Goal: Task Accomplishment & Management: Manage account settings

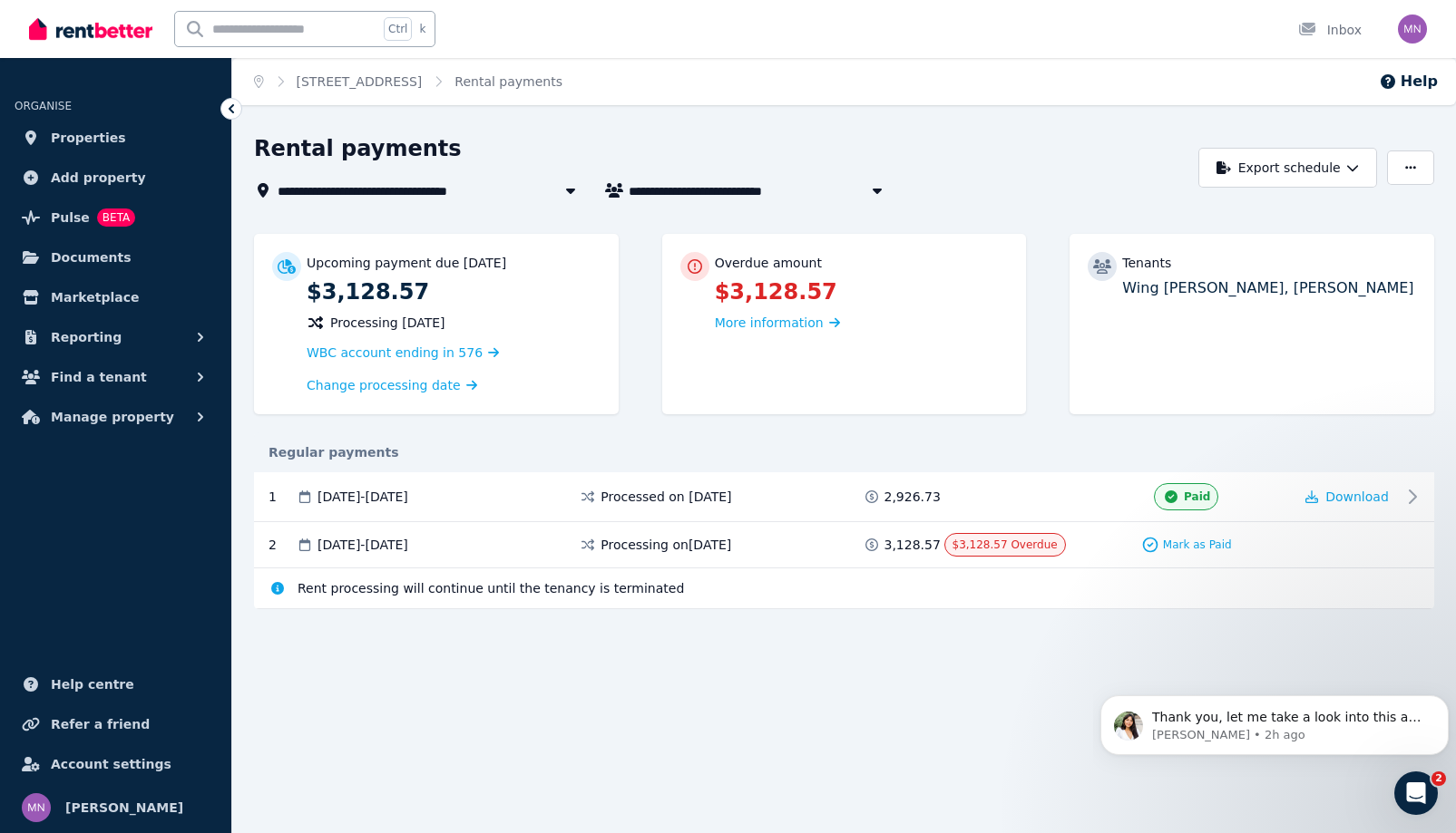
scroll to position [28, 0]
click at [99, 148] on span "Properties" at bounding box center [88, 137] width 75 height 21
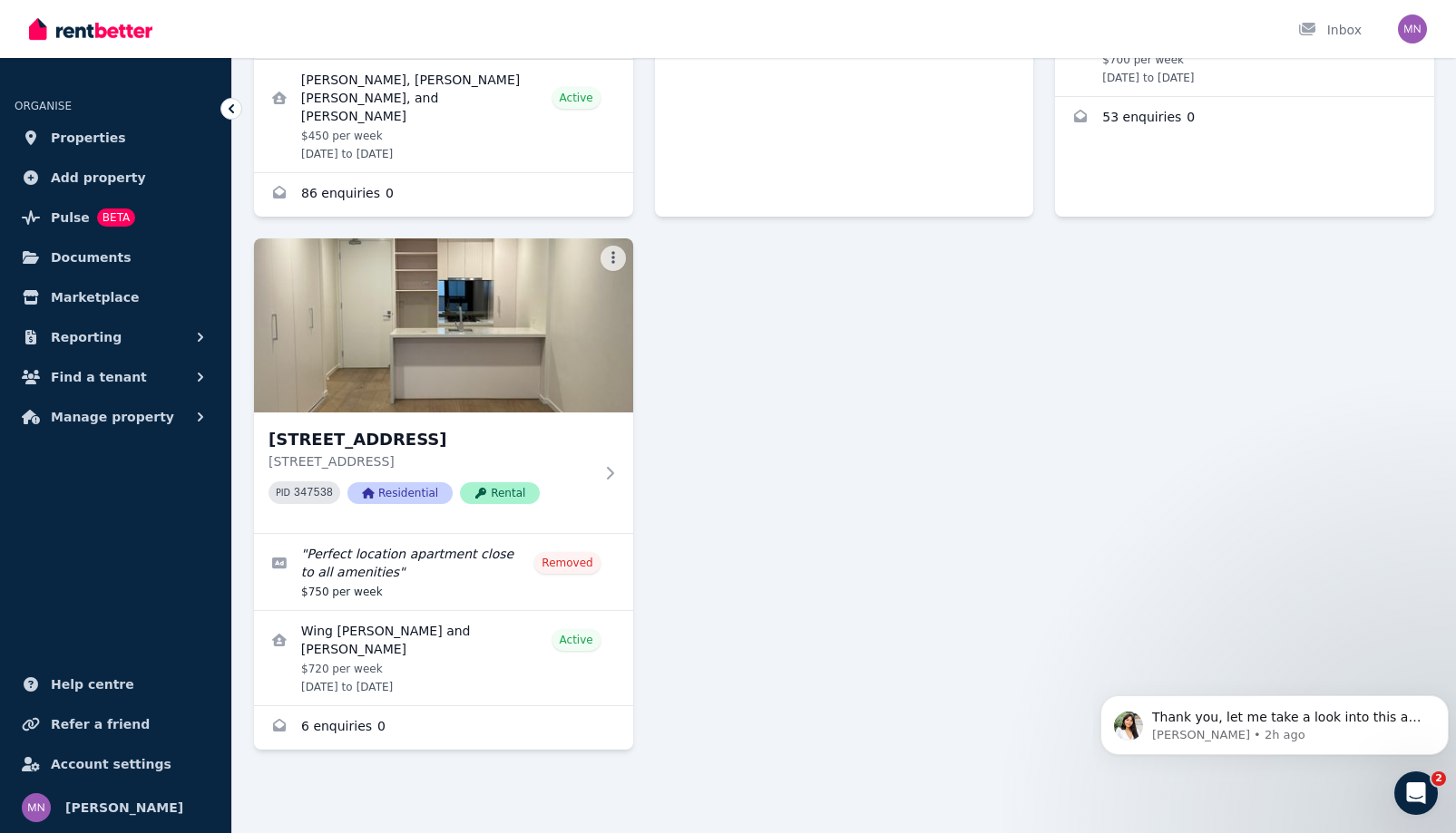
scroll to position [906, 0]
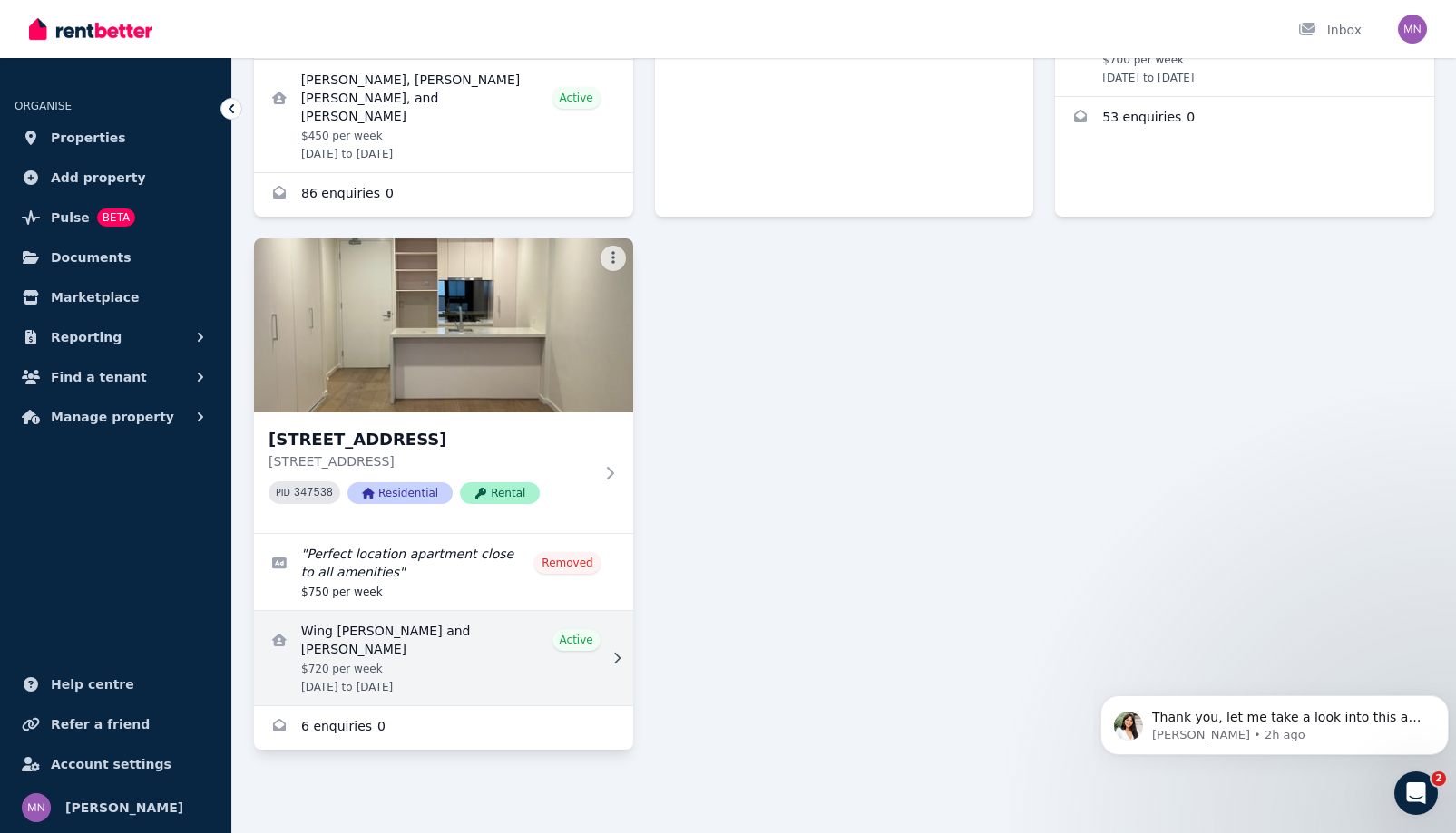
click at [507, 622] on link "View details for Wing Sum Ng and Praise Morris" at bounding box center [444, 659] width 379 height 95
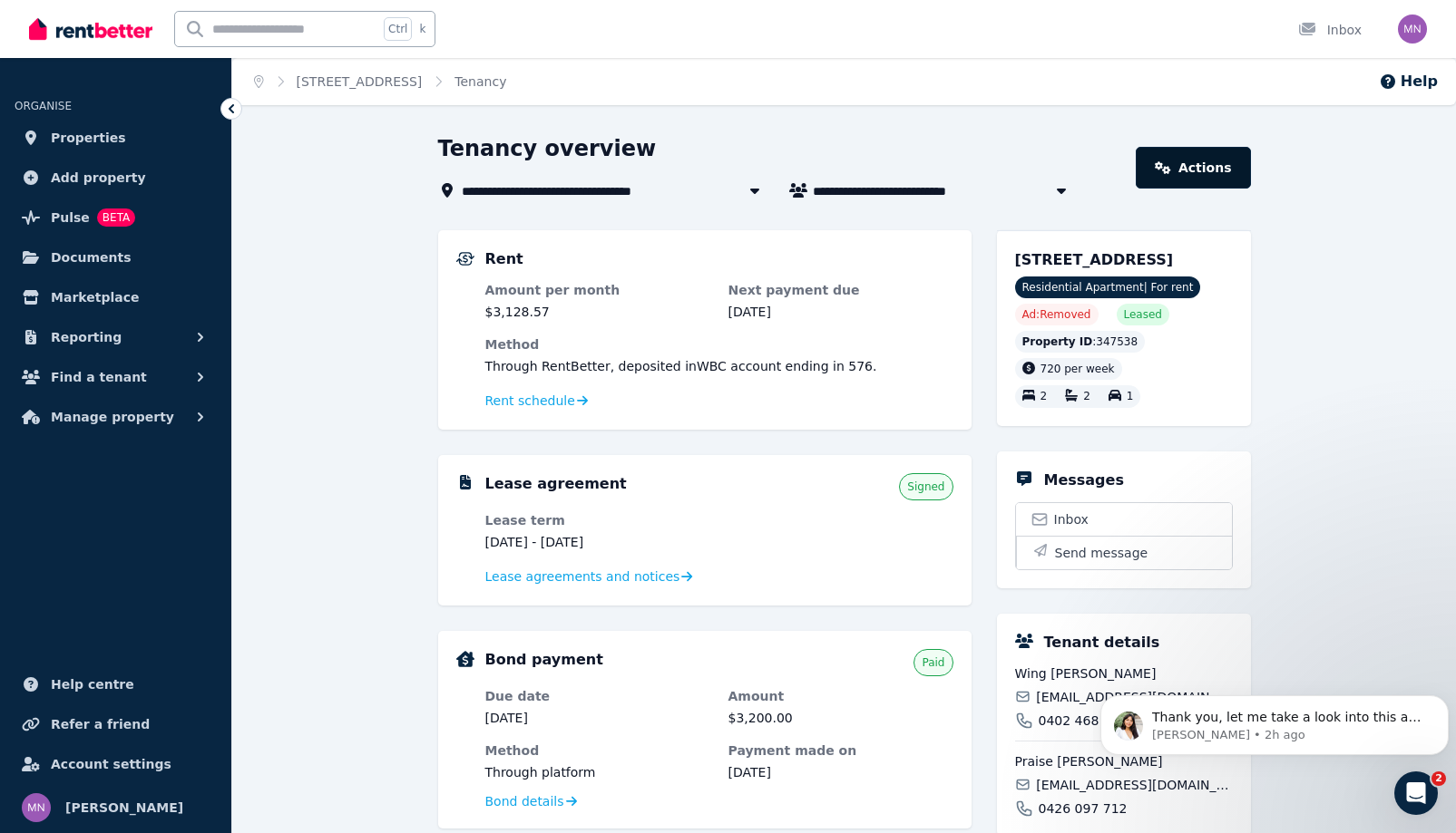
click at [1250, 188] on link "Actions" at bounding box center [1192, 167] width 114 height 42
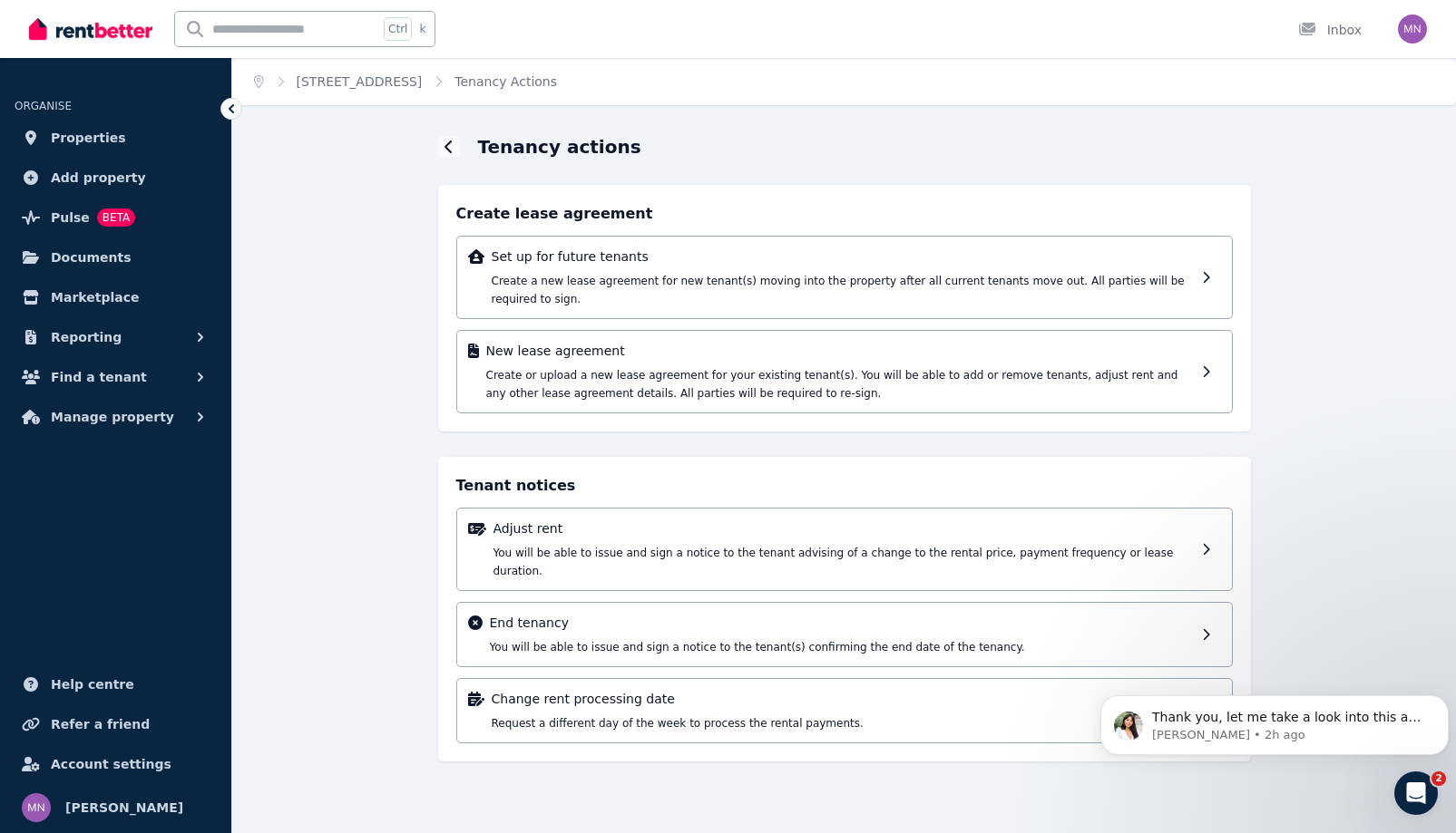
click at [242, 120] on div at bounding box center [230, 109] width 21 height 21
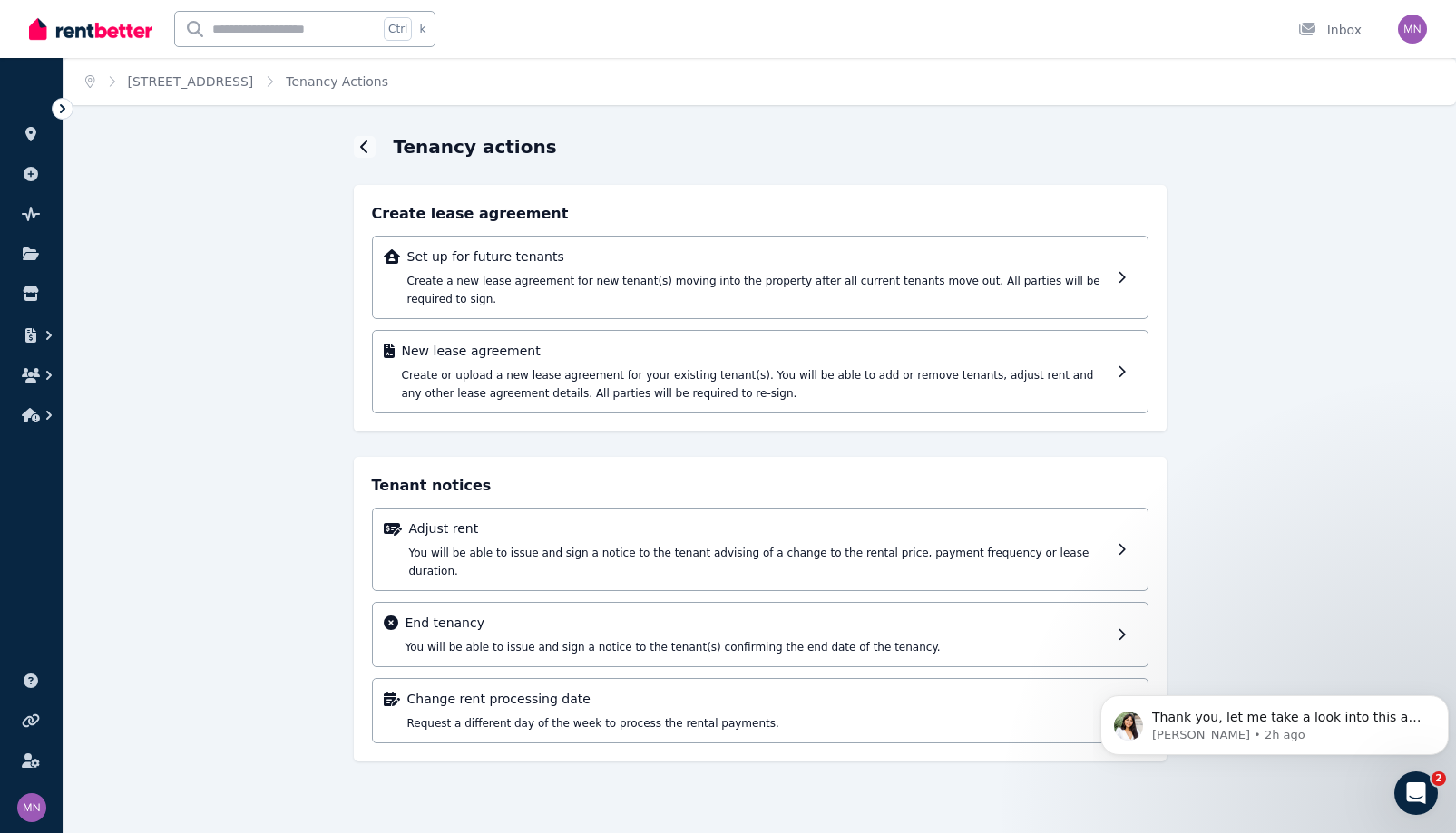
click at [59, 118] on icon at bounding box center [63, 109] width 19 height 19
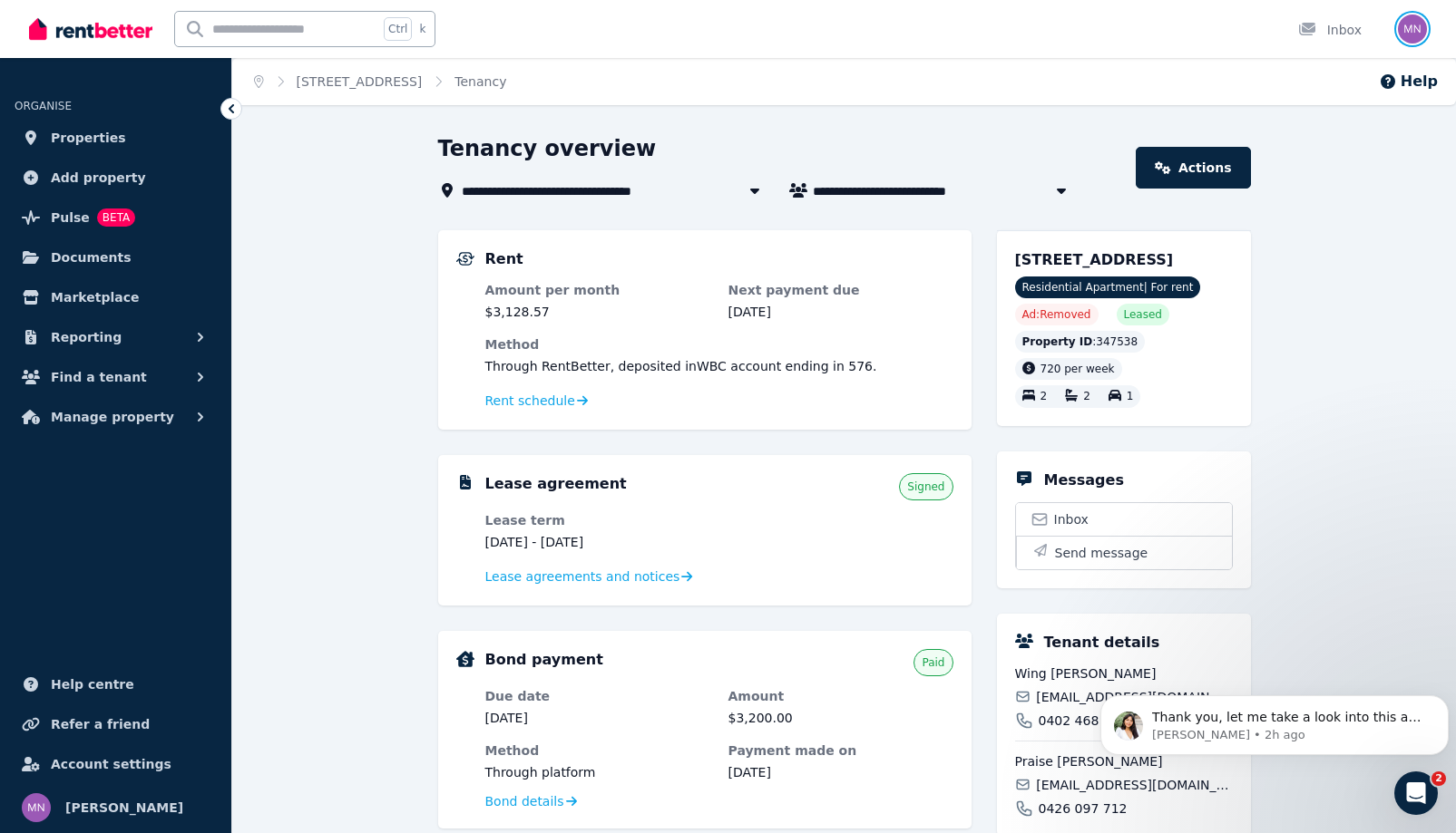
click at [1398, 32] on img "button" at bounding box center [1411, 29] width 29 height 29
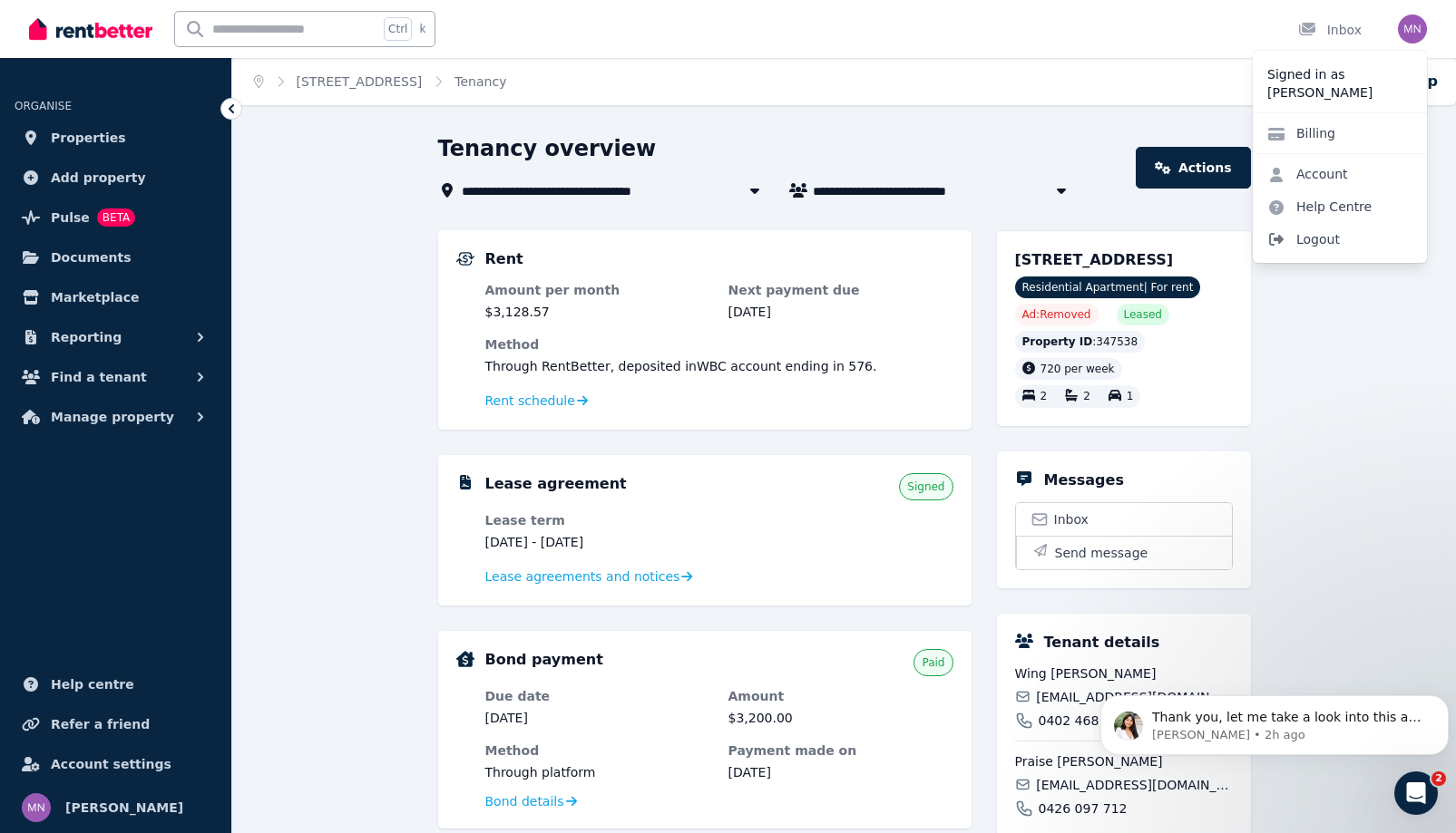
click at [1292, 256] on span "Logout" at bounding box center [1340, 238] width 174 height 32
